Goal: Use online tool/utility: Utilize a website feature to perform a specific function

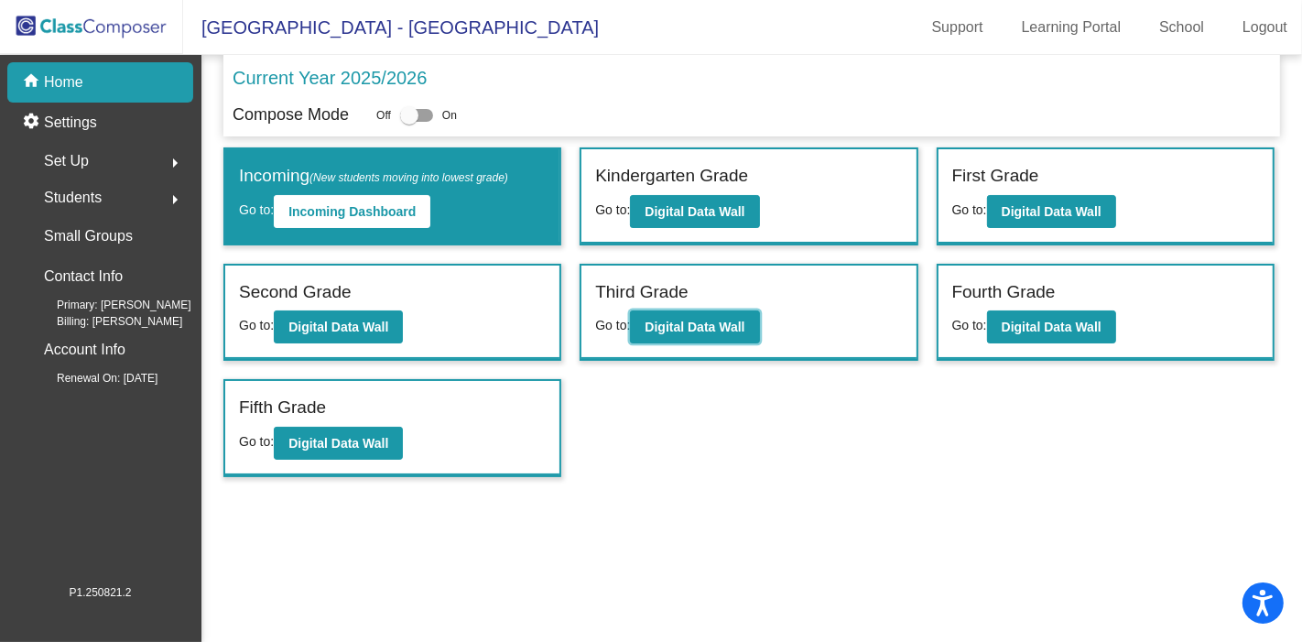
click at [711, 323] on b "Digital Data Wall" at bounding box center [694, 326] width 100 height 15
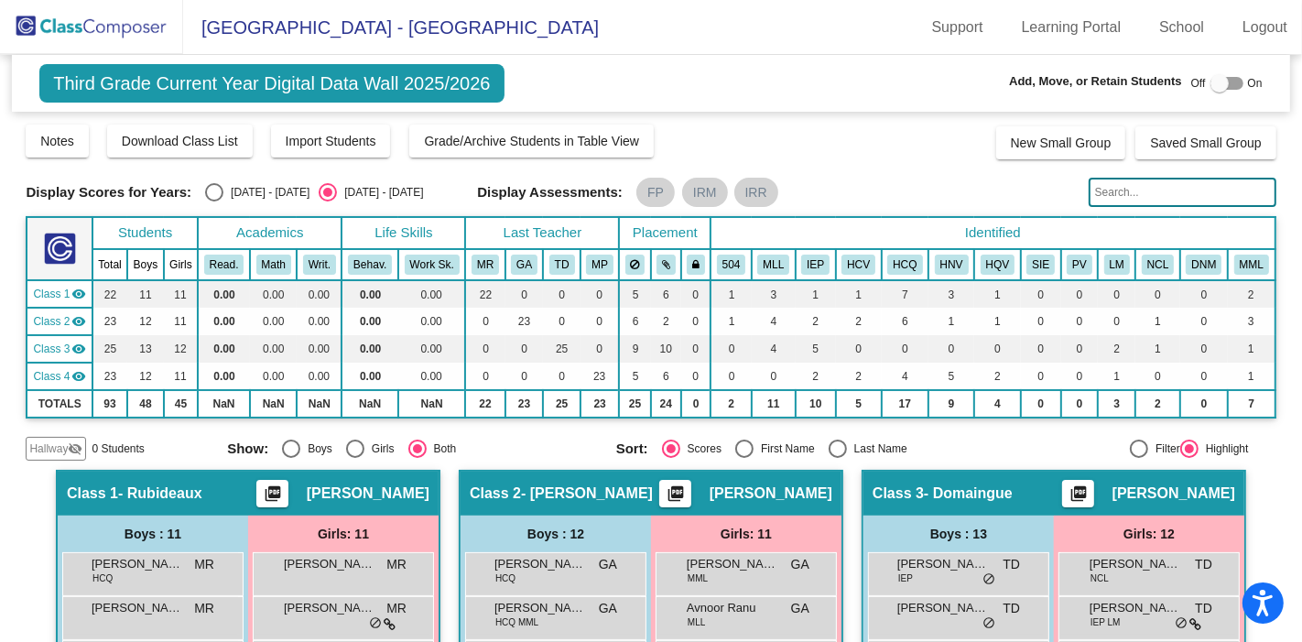
click at [214, 192] on div "Select an option" at bounding box center [214, 192] width 0 height 0
click at [213, 201] on input "2024 - 2025" at bounding box center [213, 201] width 1 height 1
radio input "true"
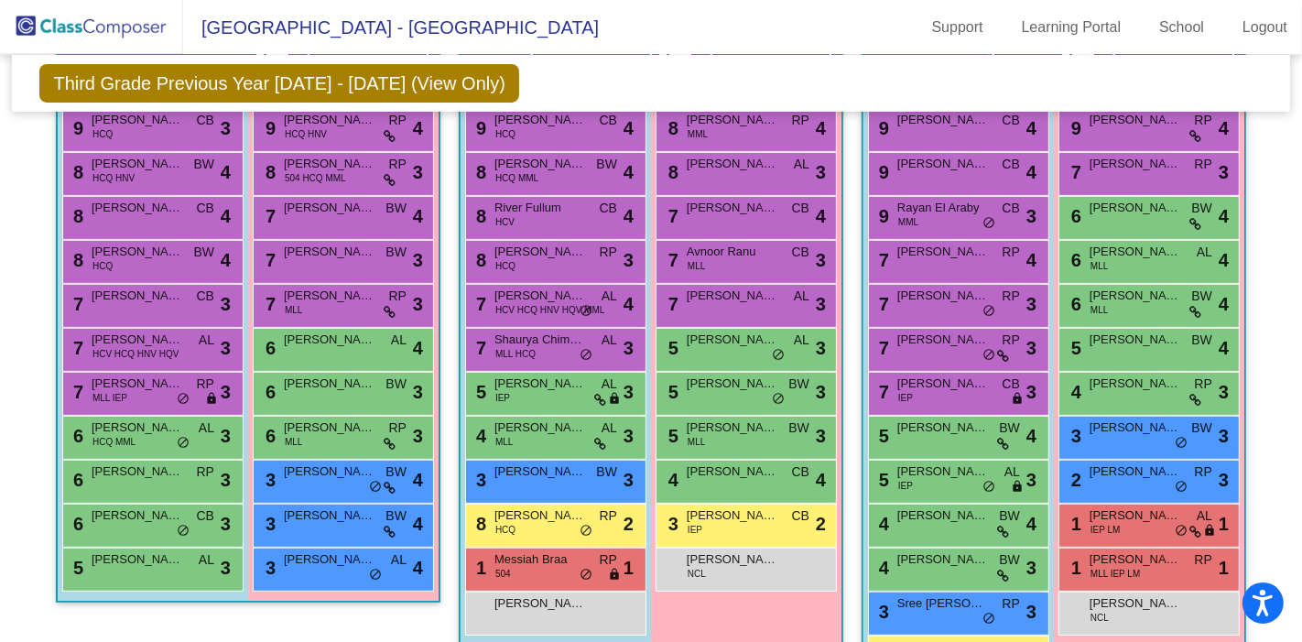
scroll to position [441, 0]
